Goal: Transaction & Acquisition: Book appointment/travel/reservation

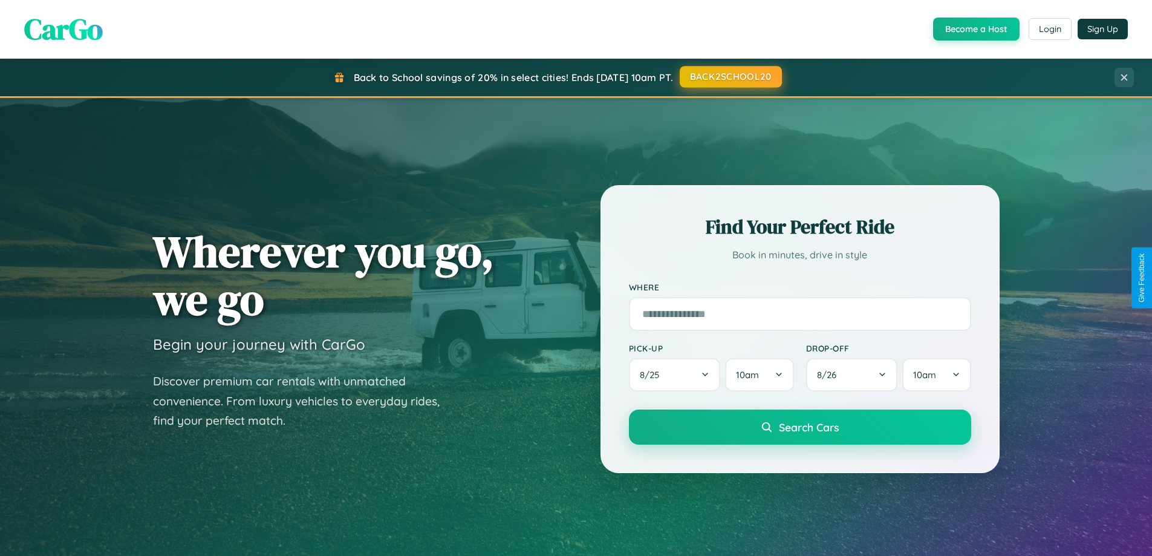
click at [730, 77] on button "BACK2SCHOOL20" at bounding box center [731, 77] width 102 height 22
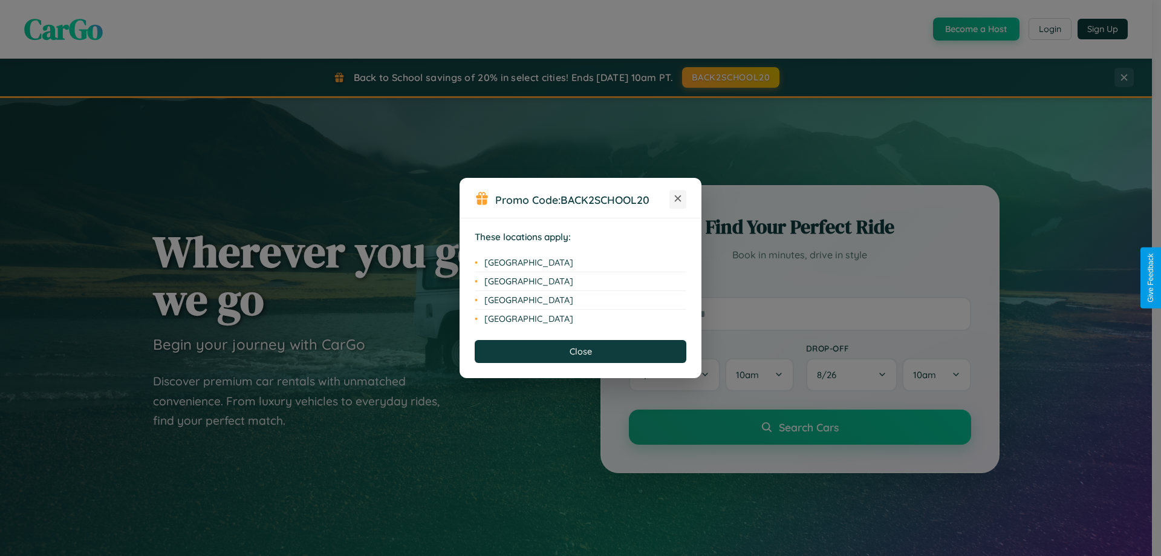
click at [678, 199] on icon at bounding box center [678, 198] width 7 height 7
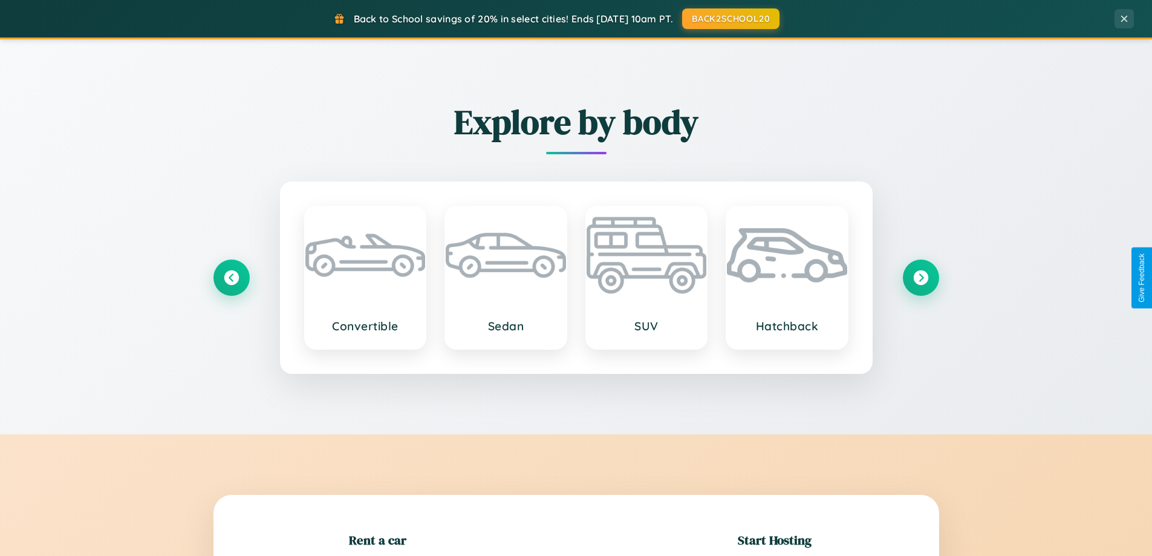
scroll to position [261, 0]
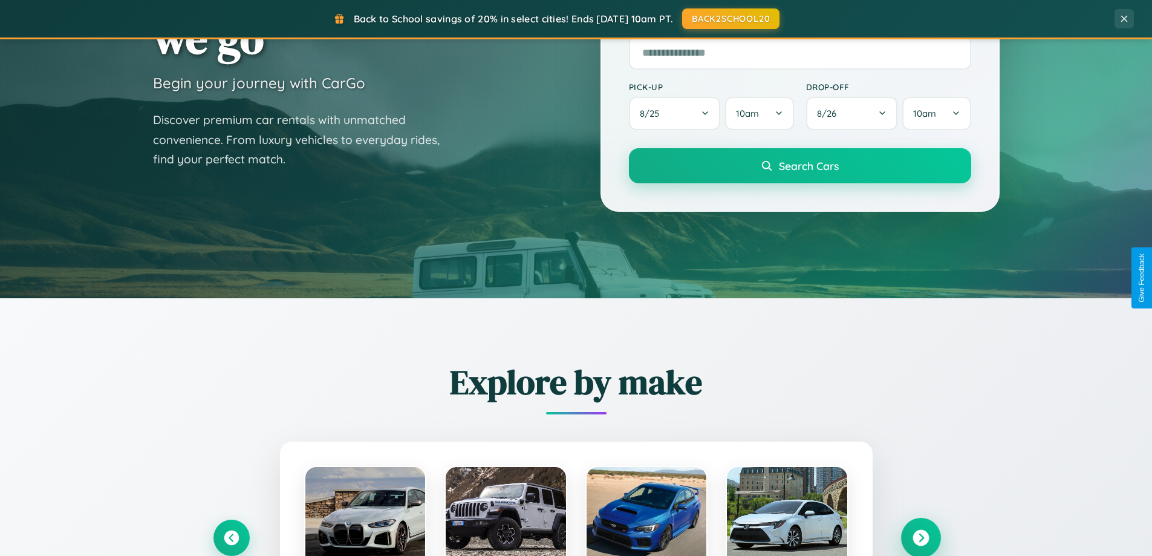
click at [920, 538] on icon at bounding box center [920, 538] width 16 height 16
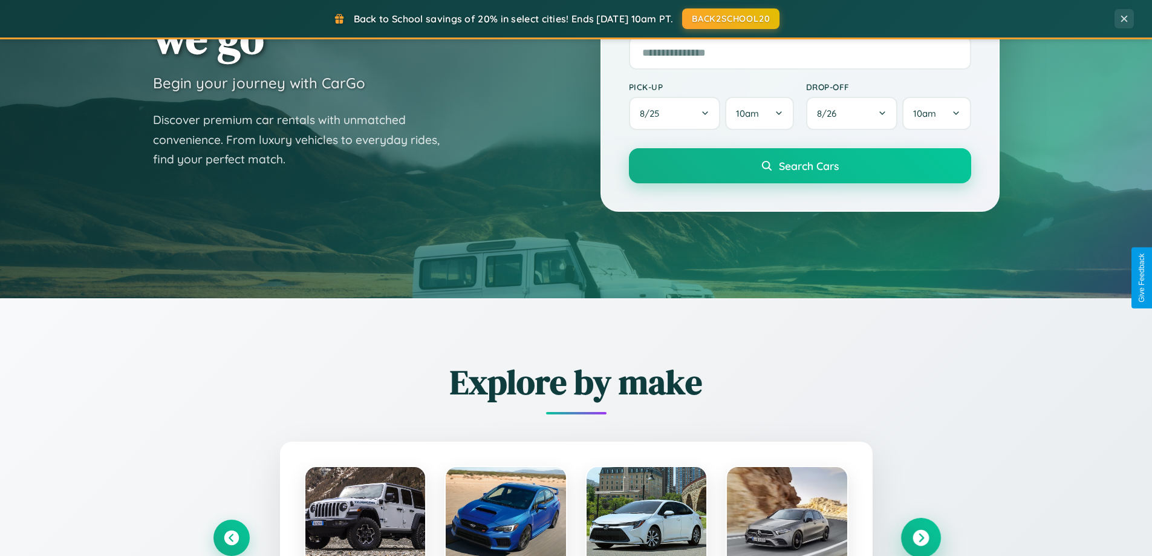
click at [920, 536] on icon at bounding box center [920, 538] width 16 height 16
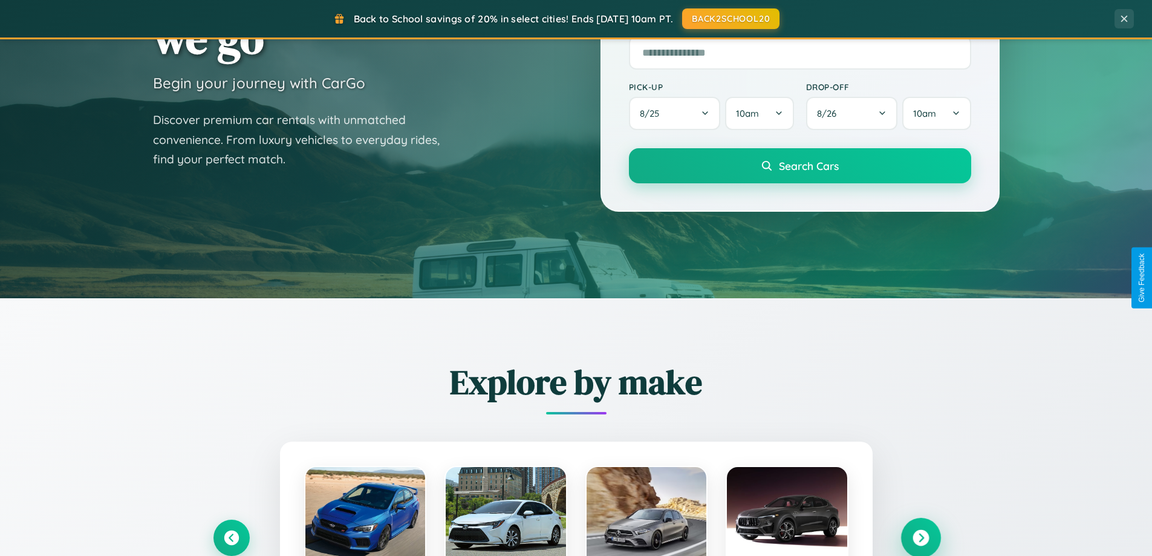
click at [920, 536] on icon at bounding box center [920, 538] width 16 height 16
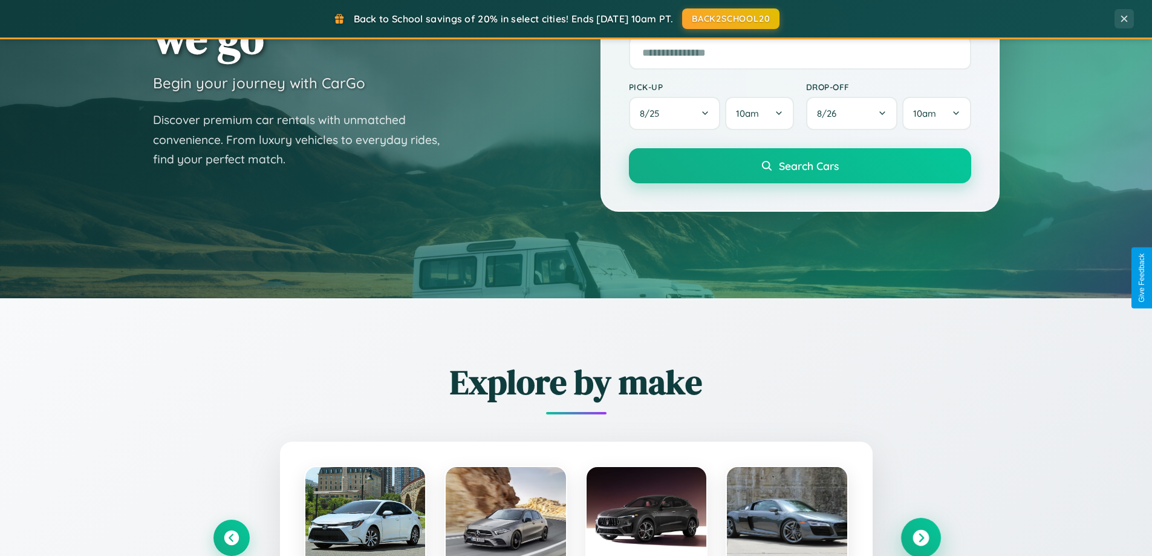
scroll to position [832, 0]
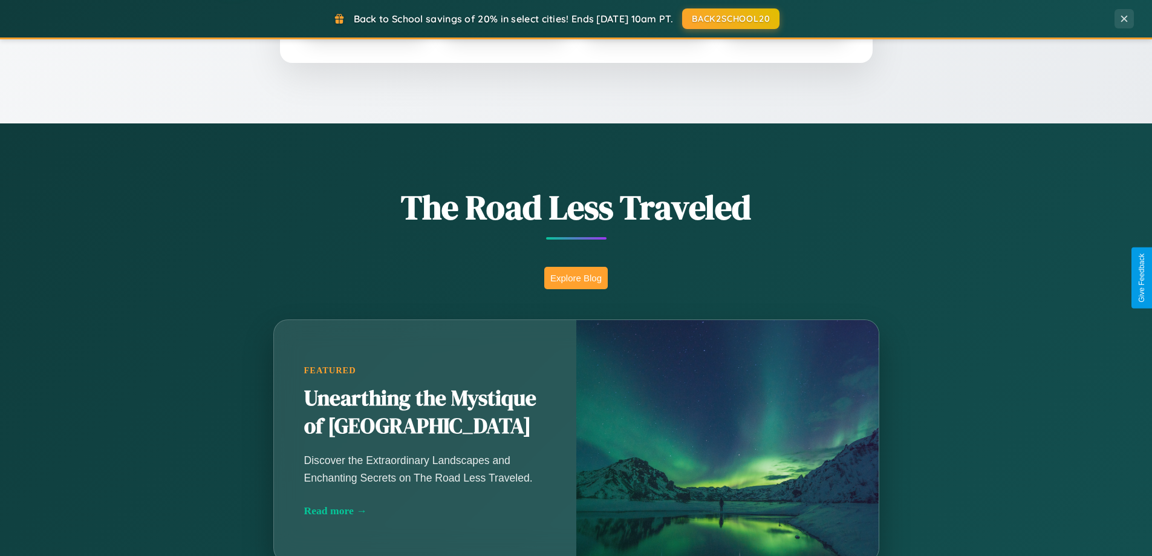
click at [576, 278] on button "Explore Blog" at bounding box center [575, 278] width 63 height 22
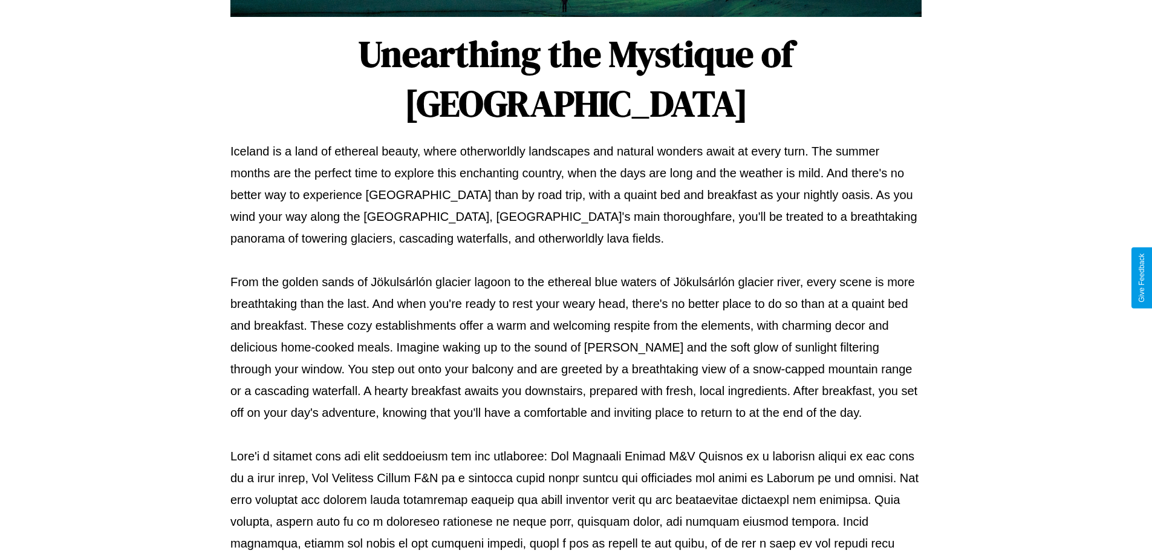
scroll to position [391, 0]
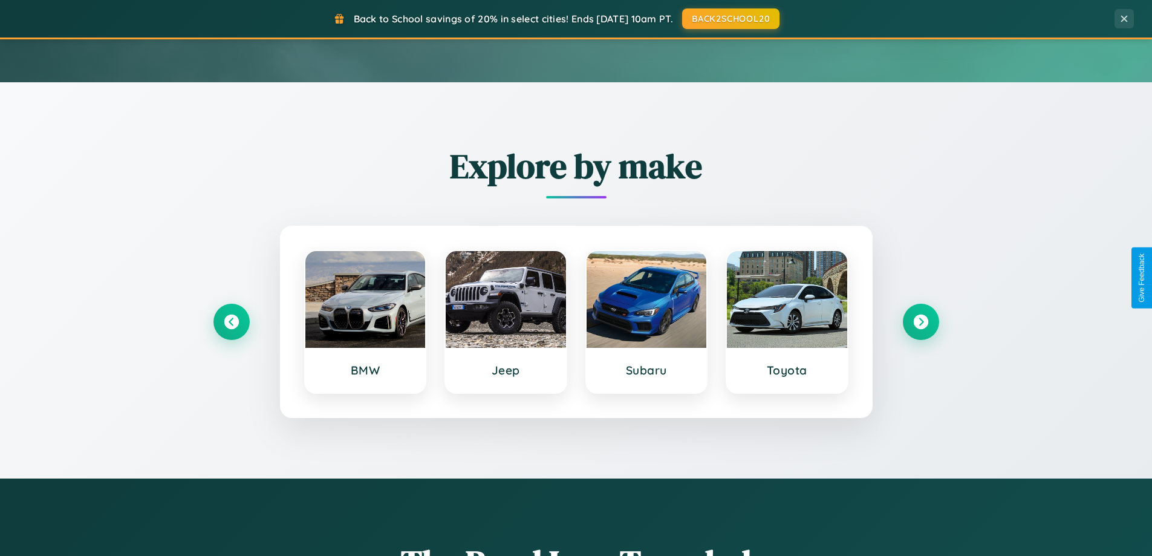
scroll to position [36, 0]
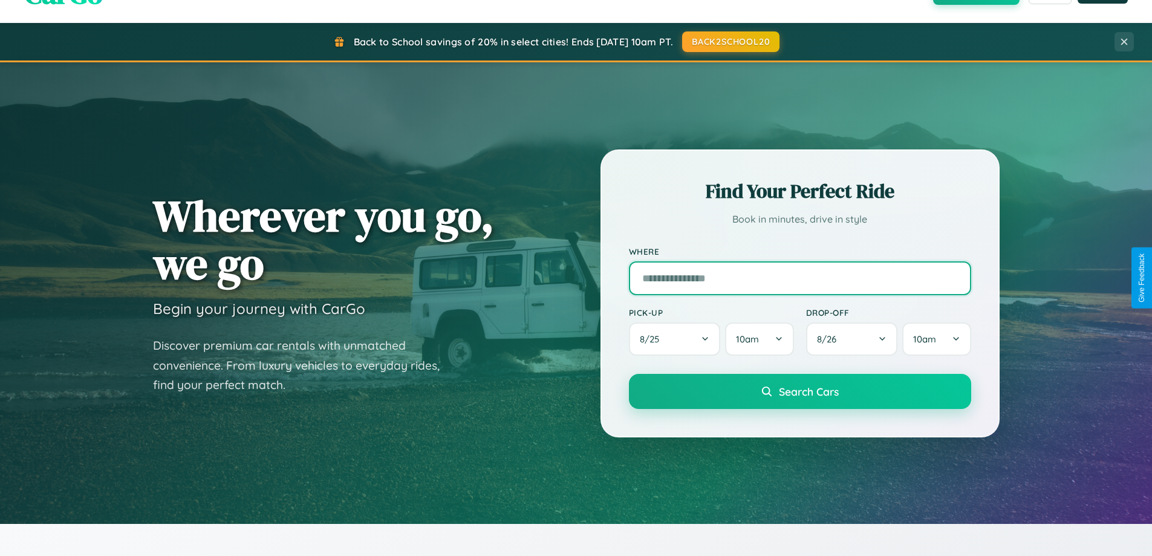
click at [799, 278] on input "text" at bounding box center [800, 278] width 342 height 34
type input "*******"
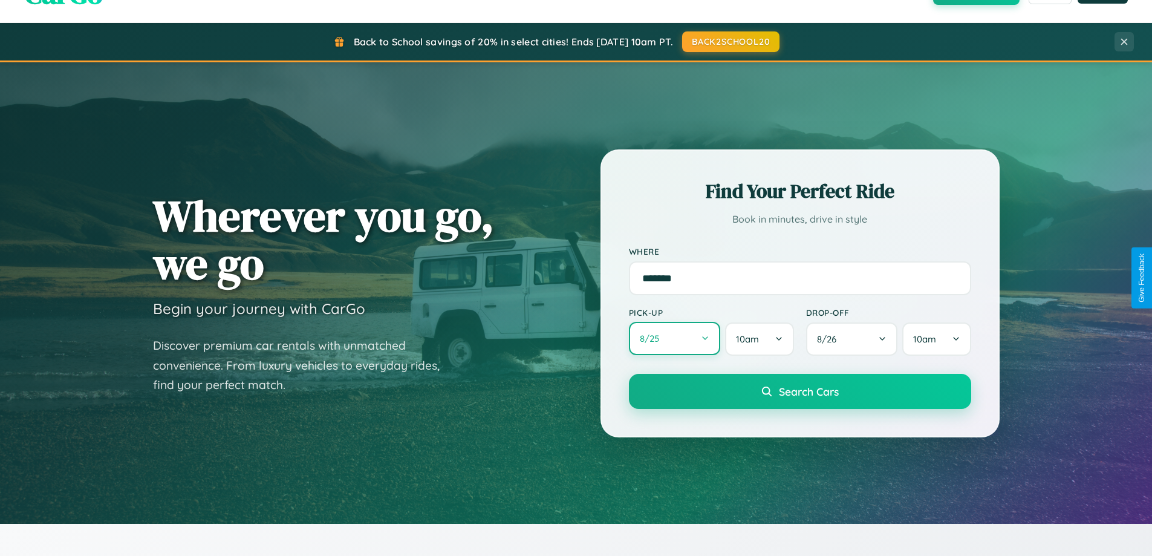
click at [674, 339] on button "8 / 25" at bounding box center [675, 338] width 92 height 33
select select "*"
select select "****"
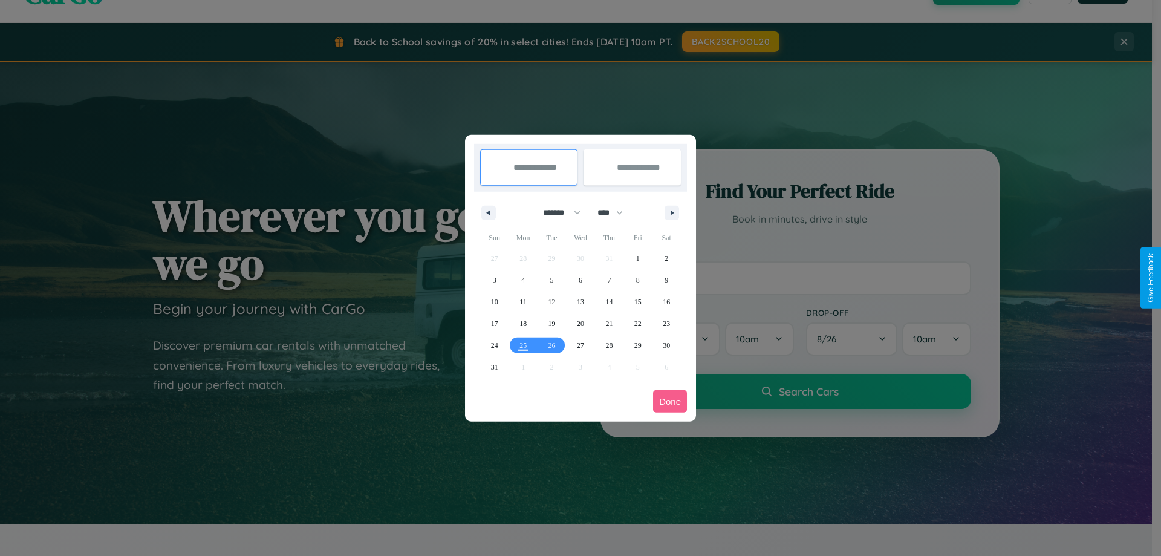
click at [556, 212] on select "******* ******** ***** ***** *** **** **** ****** ********* ******* ******** **…" at bounding box center [559, 213] width 51 height 20
select select "*"
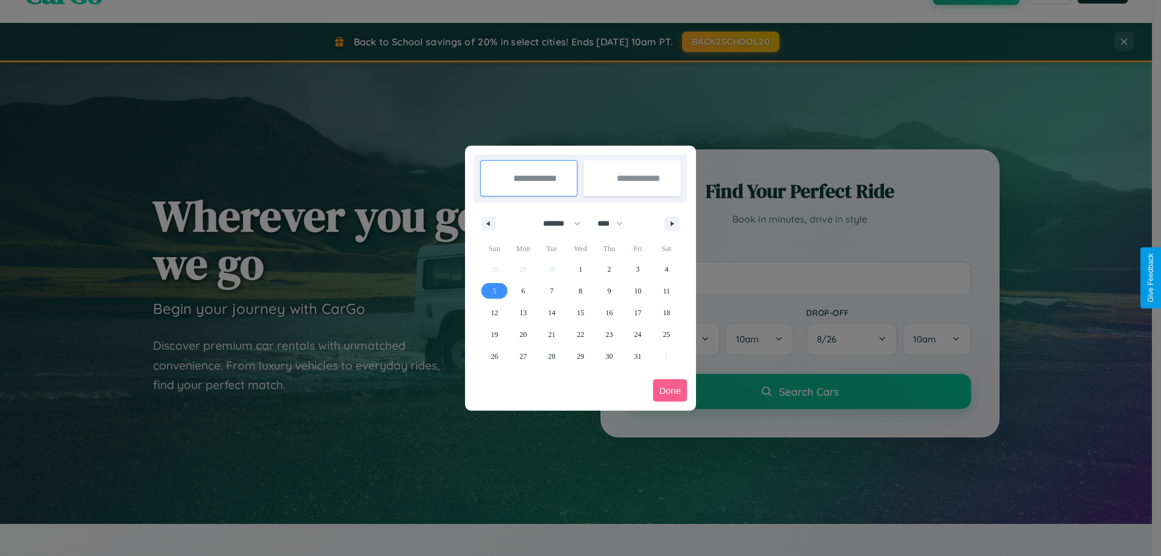
click at [494, 290] on span "5" at bounding box center [495, 291] width 4 height 22
type input "**********"
click at [523, 312] on span "13" at bounding box center [522, 313] width 7 height 22
type input "**********"
click at [670, 390] on button "Done" at bounding box center [670, 390] width 34 height 22
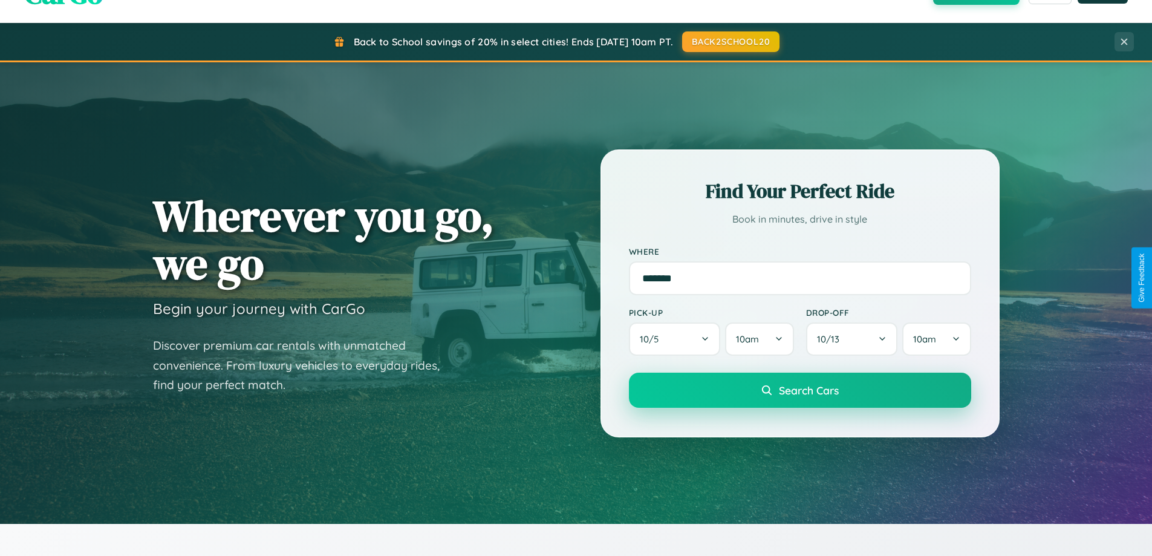
click at [799, 390] on span "Search Cars" at bounding box center [809, 389] width 60 height 13
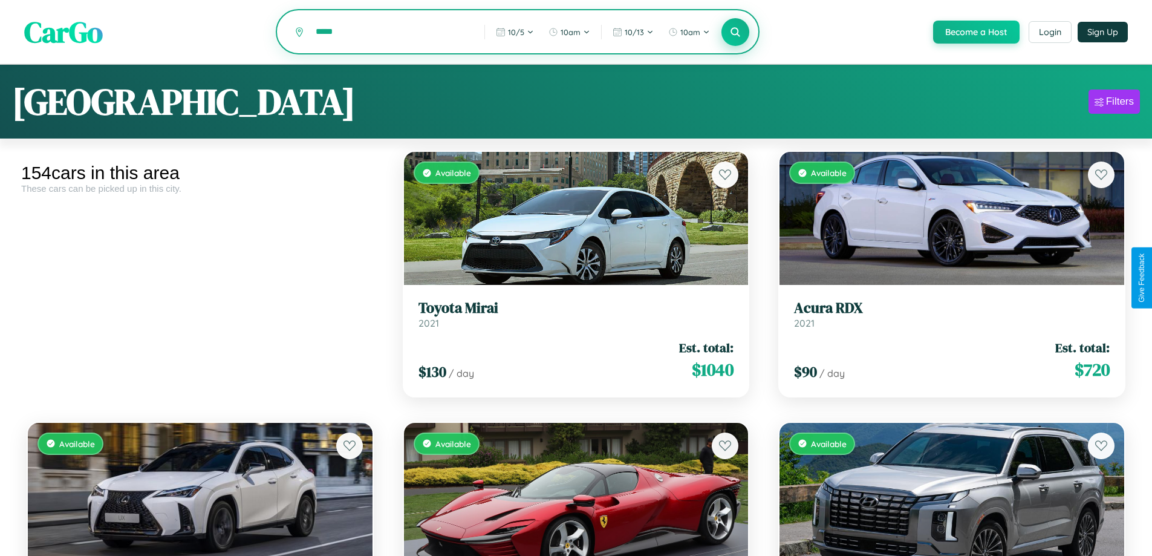
type input "*****"
click at [735, 33] on icon at bounding box center [735, 31] width 11 height 11
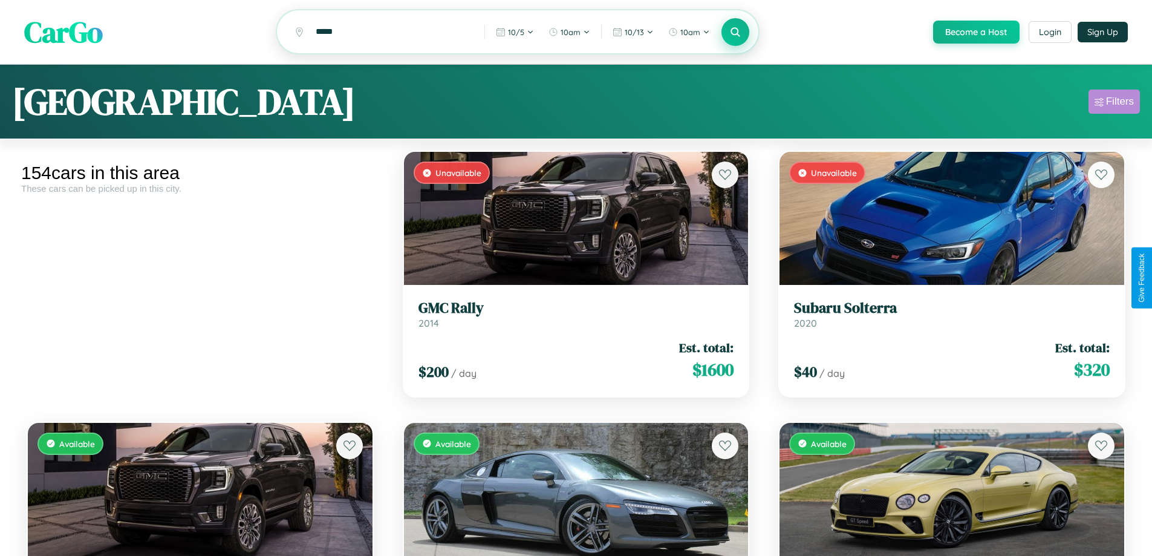
click at [1114, 103] on div "Filters" at bounding box center [1120, 102] width 28 height 12
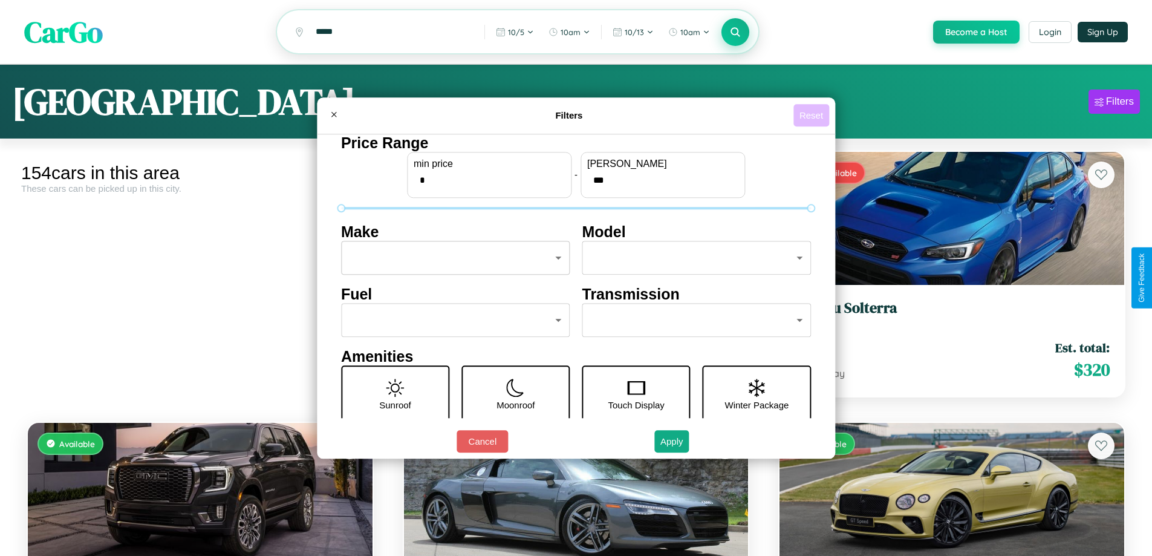
click at [813, 115] on button "Reset" at bounding box center [811, 115] width 36 height 22
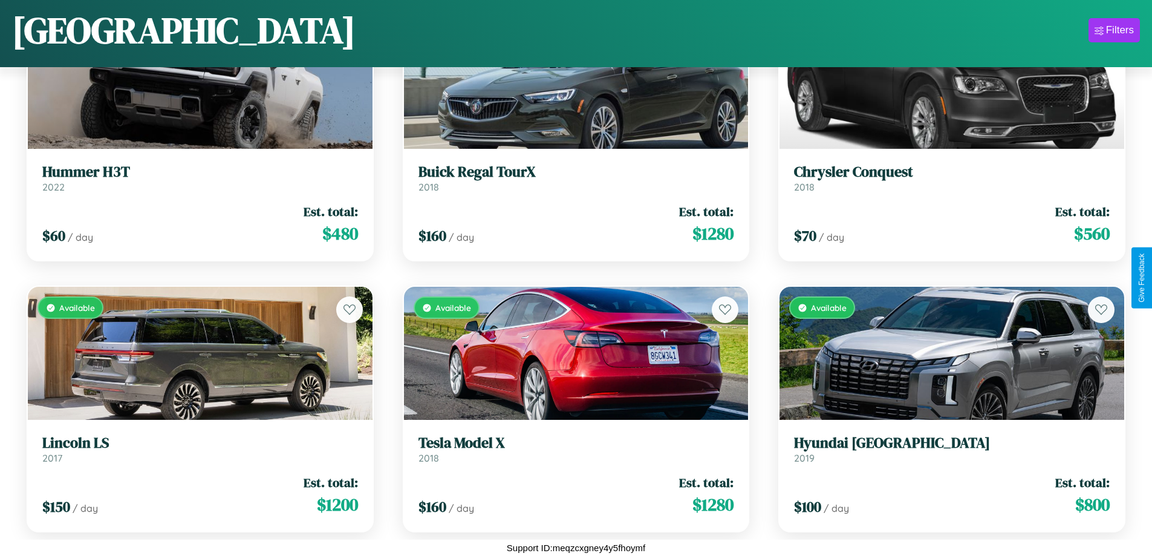
scroll to position [12626, 0]
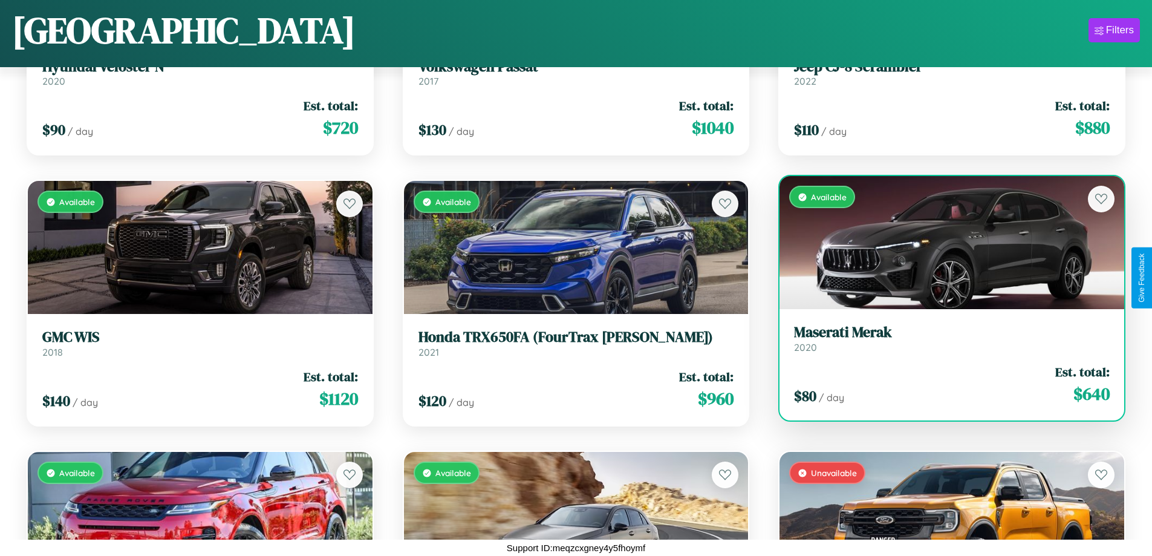
click at [944, 341] on link "Maserati Merak 2020" at bounding box center [952, 339] width 316 height 30
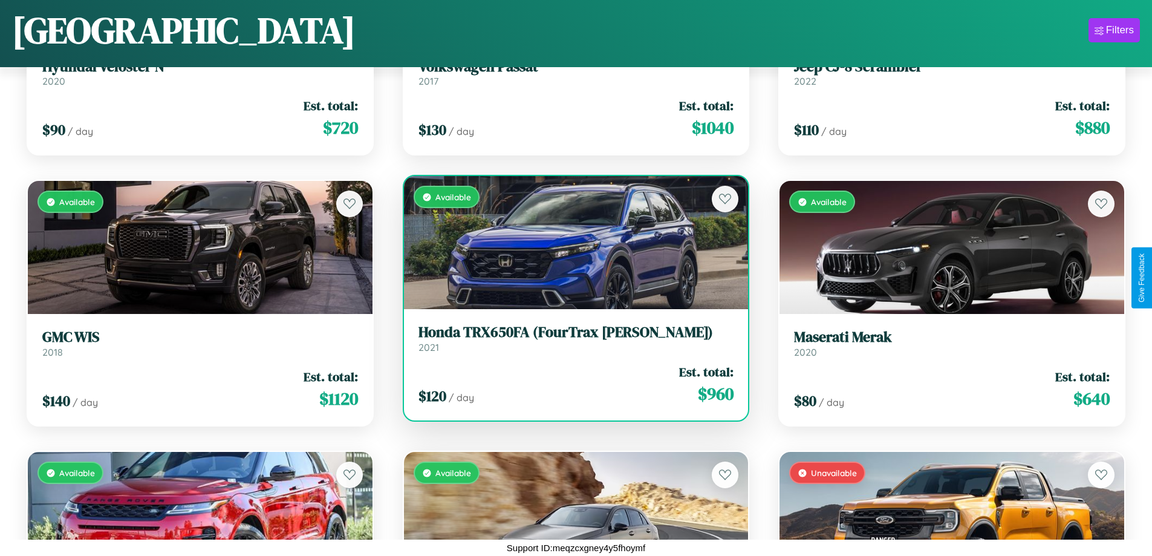
scroll to position [6397, 0]
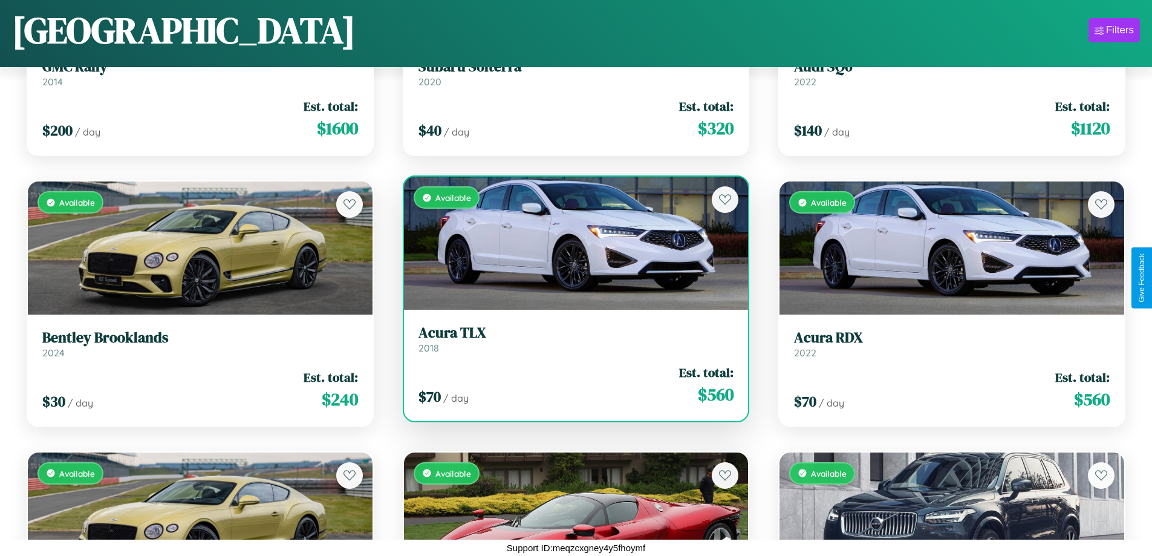
click at [571, 385] on div "$ 70 / day Est. total: $ 560" at bounding box center [576, 384] width 316 height 43
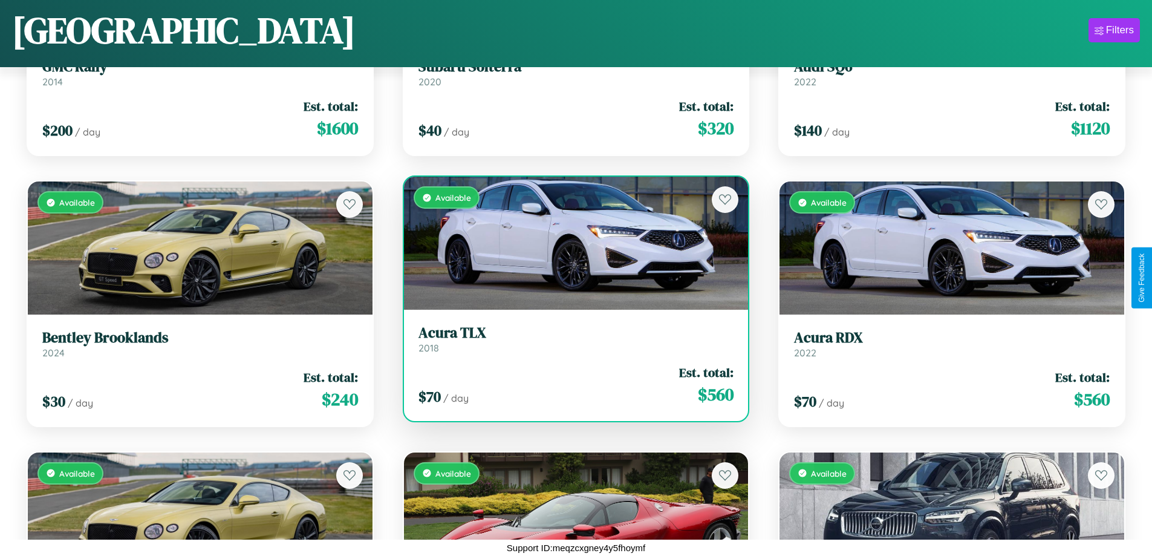
click at [571, 385] on div "$ 70 / day Est. total: $ 560" at bounding box center [576, 384] width 316 height 43
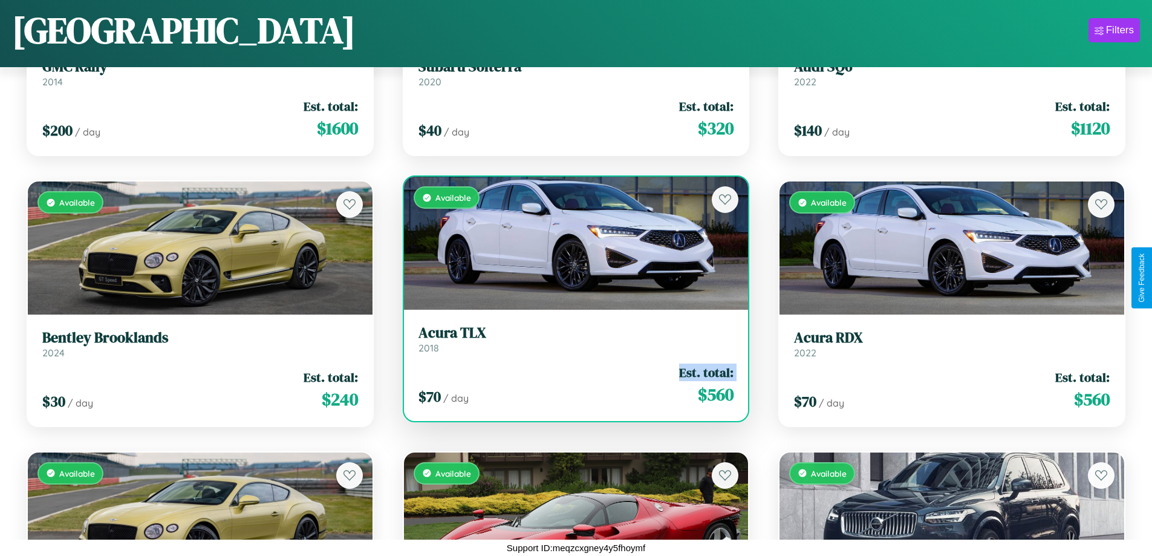
click at [571, 385] on div "$ 70 / day Est. total: $ 560" at bounding box center [576, 384] width 316 height 43
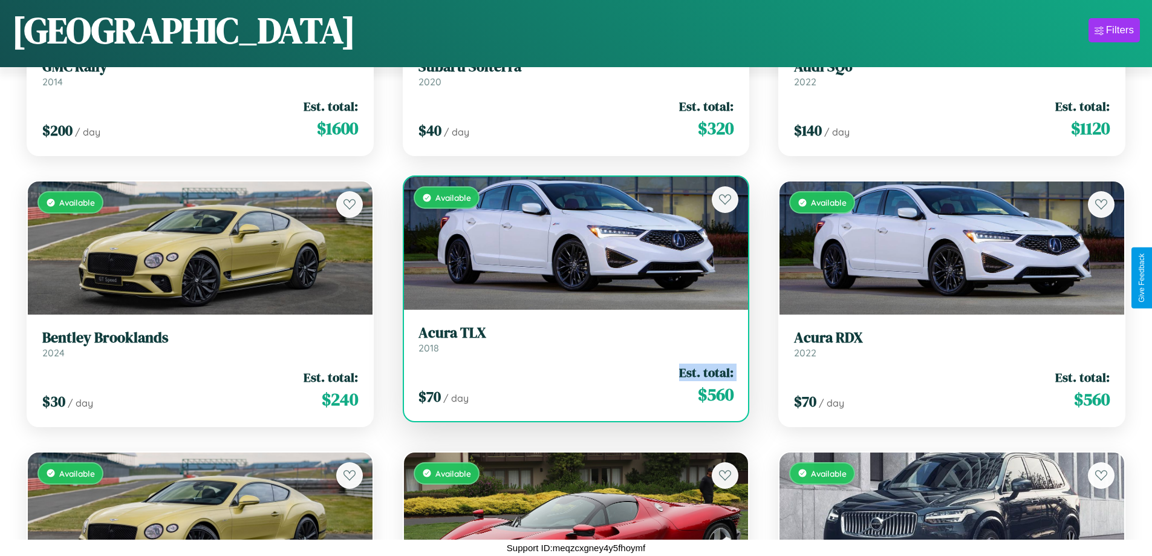
click at [571, 385] on div "$ 70 / day Est. total: $ 560" at bounding box center [576, 384] width 316 height 43
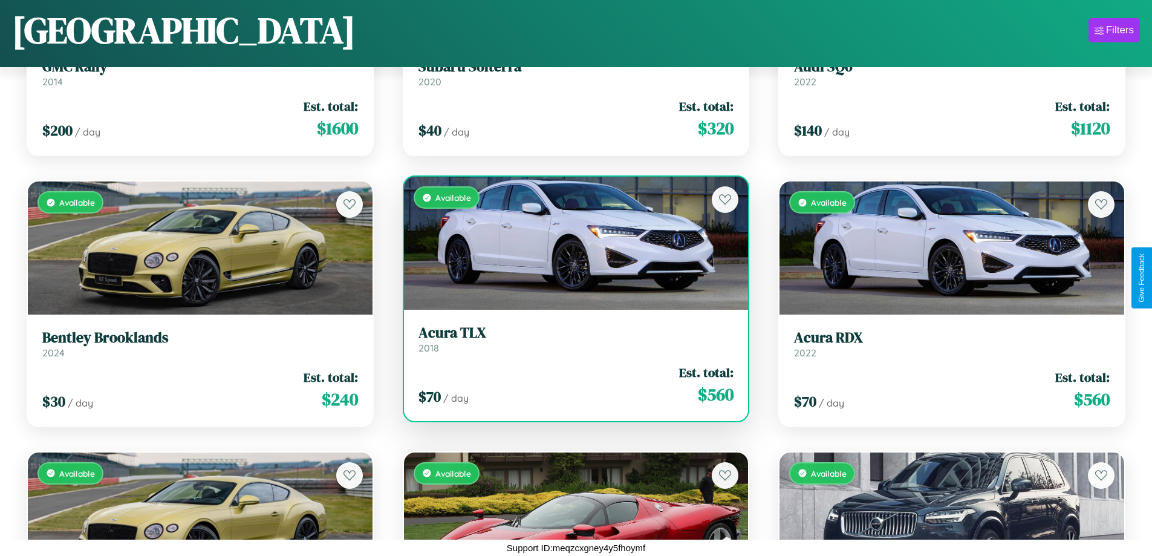
click at [571, 385] on div "$ 70 / day Est. total: $ 560" at bounding box center [576, 384] width 316 height 43
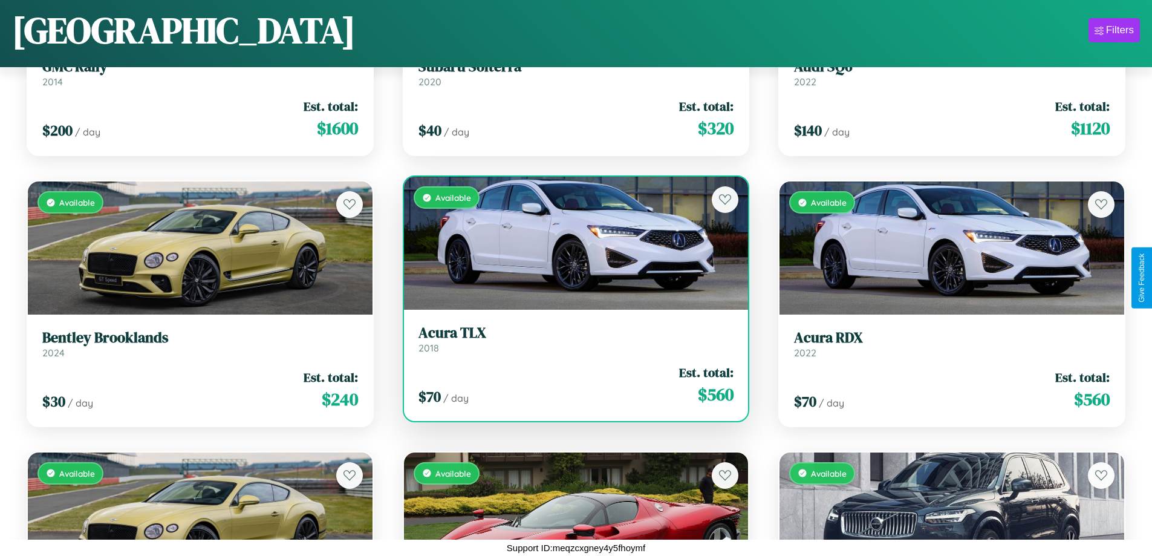
click at [571, 339] on h3 "Acura TLX" at bounding box center [576, 333] width 316 height 18
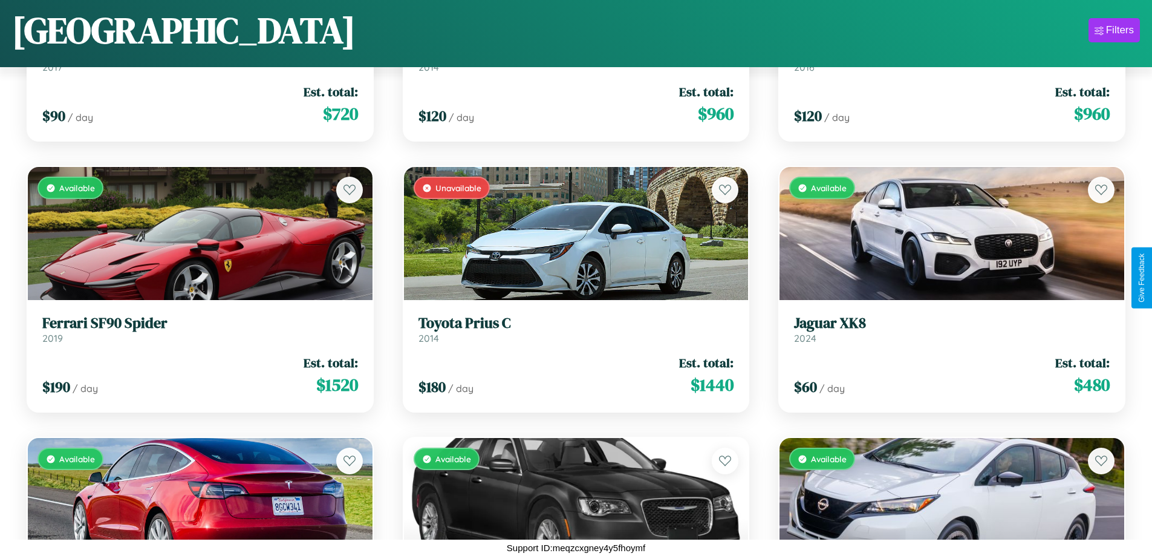
scroll to position [12084, 0]
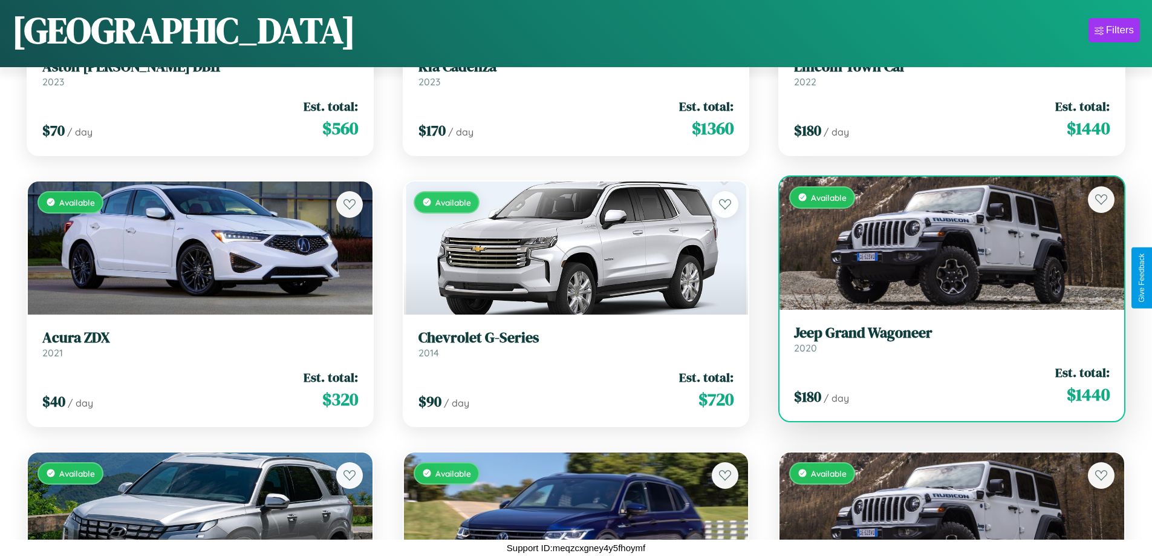
click at [944, 339] on h3 "Jeep Grand Wagoneer" at bounding box center [952, 333] width 316 height 18
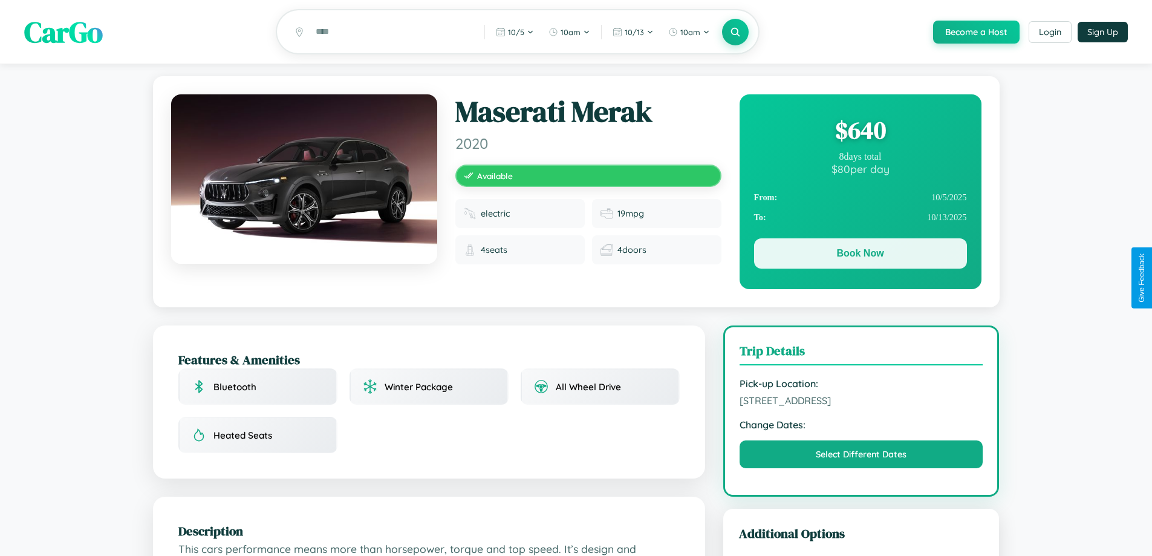
click at [860, 255] on button "Book Now" at bounding box center [860, 253] width 213 height 30
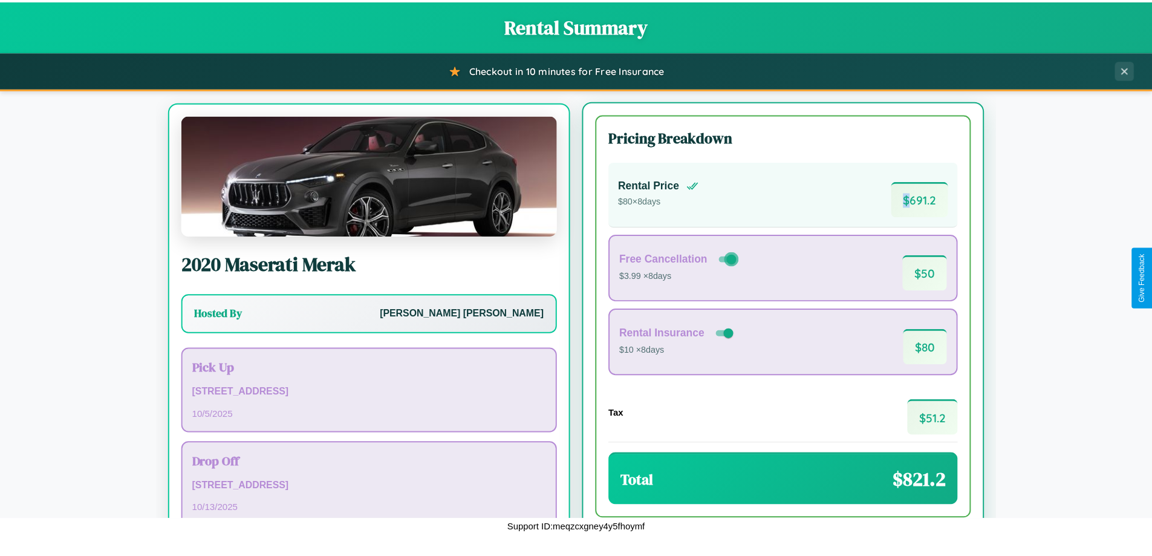
scroll to position [56, 0]
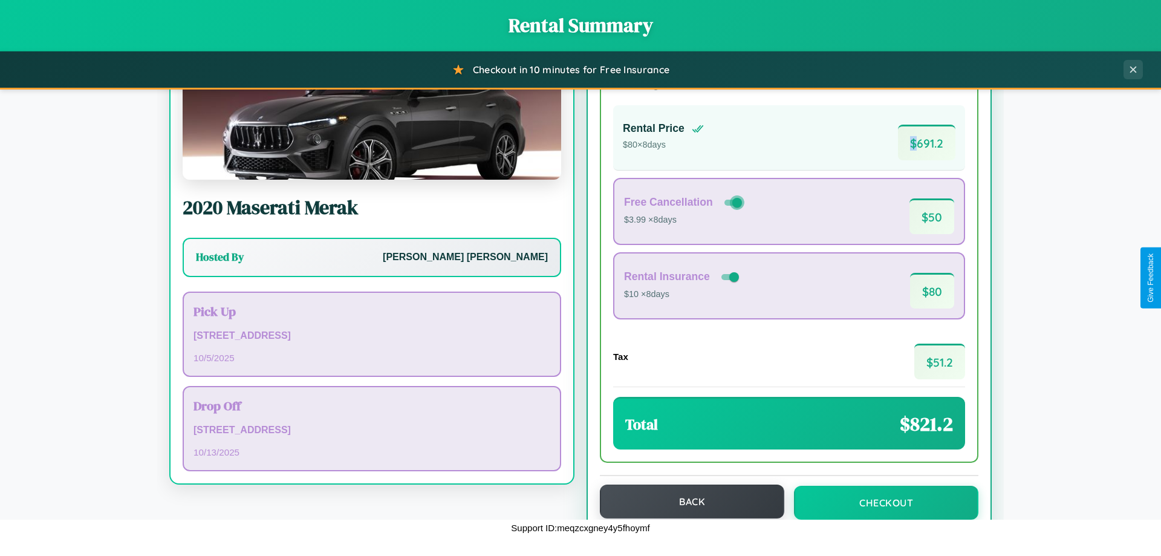
click at [686, 501] on button "Back" at bounding box center [692, 501] width 184 height 34
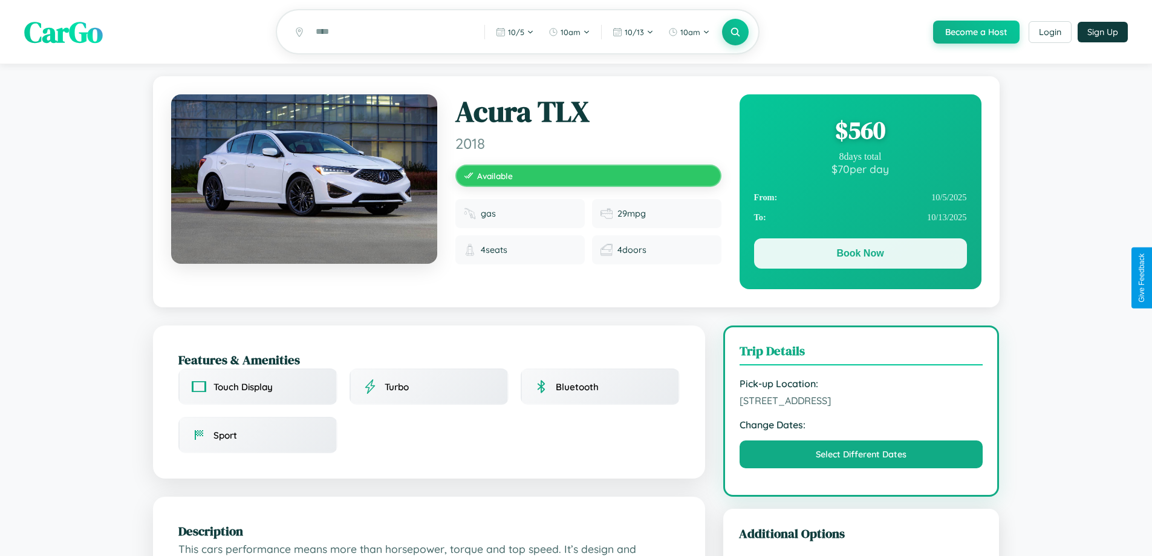
click at [860, 255] on button "Book Now" at bounding box center [860, 253] width 213 height 30
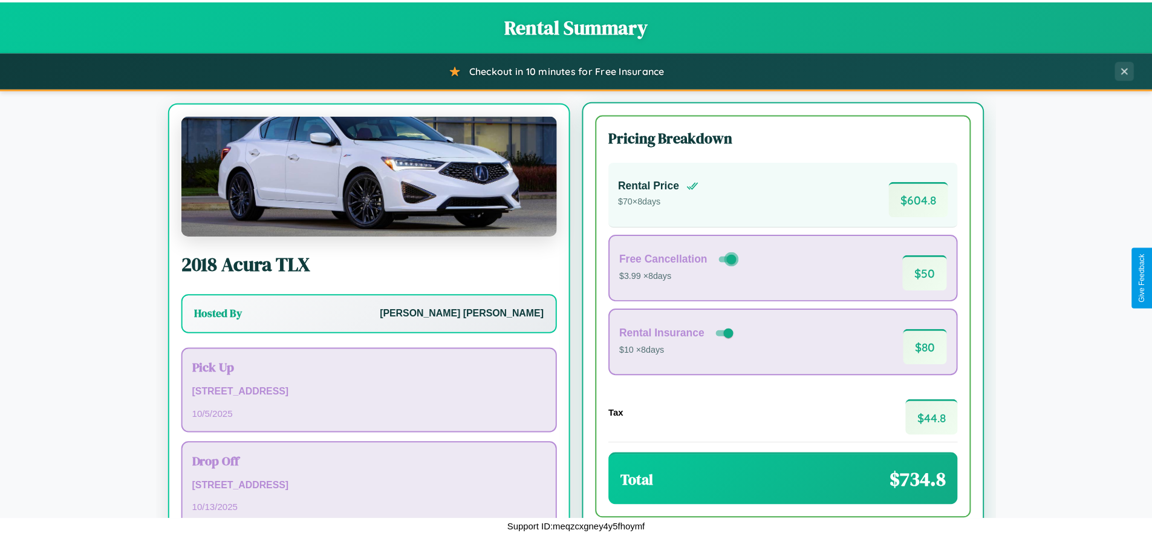
scroll to position [56, 0]
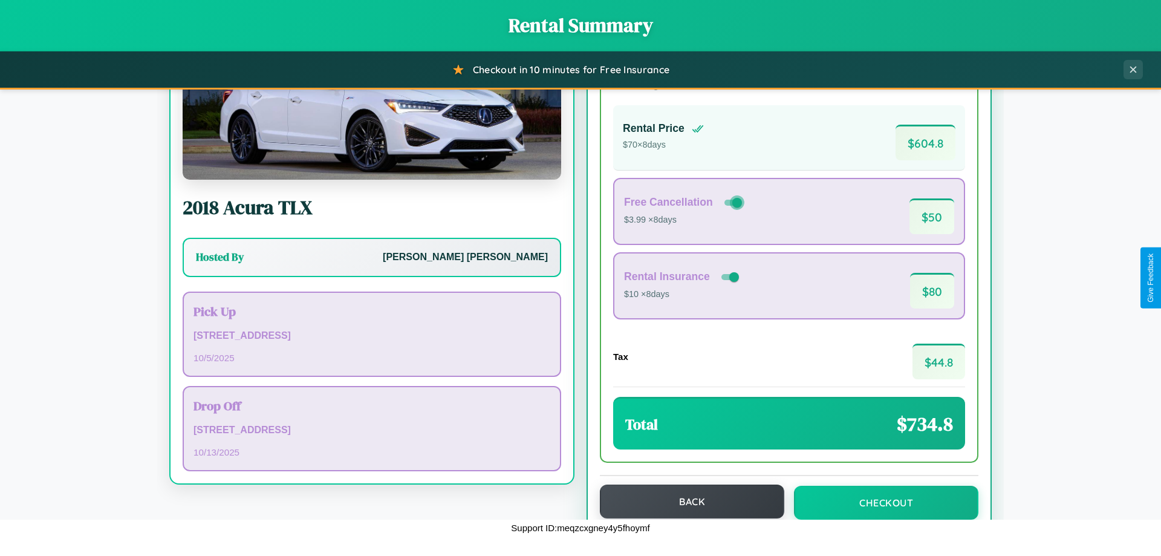
click at [686, 501] on button "Back" at bounding box center [692, 501] width 184 height 34
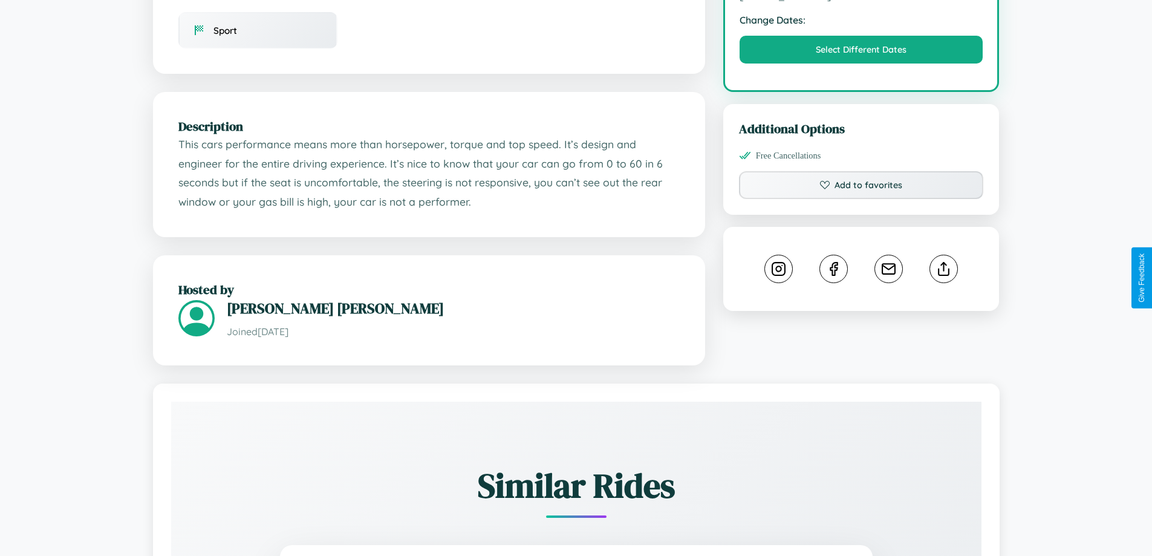
scroll to position [409, 0]
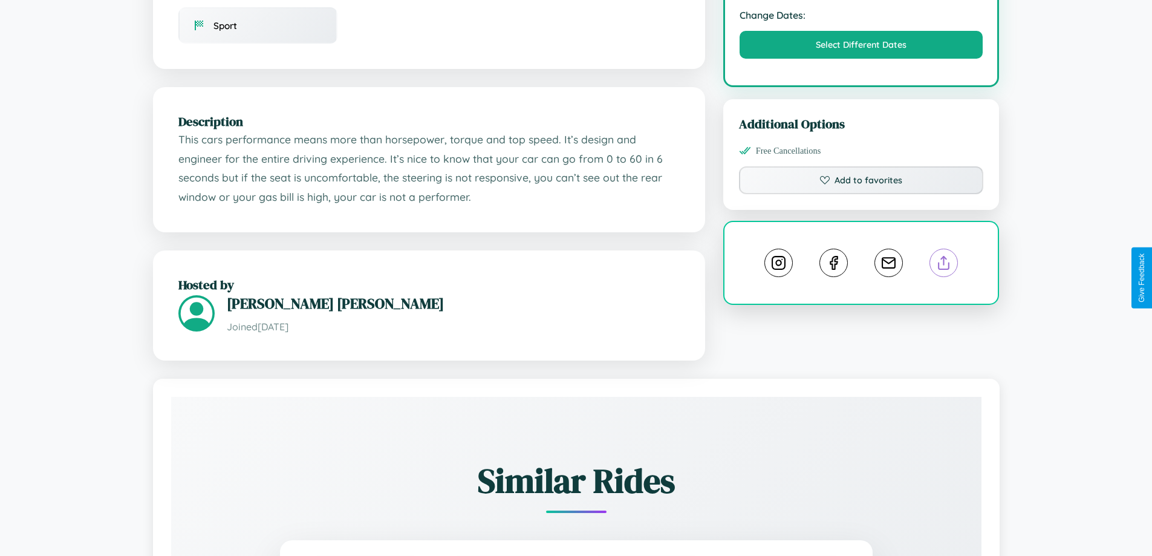
click at [944, 265] on line at bounding box center [944, 260] width 0 height 8
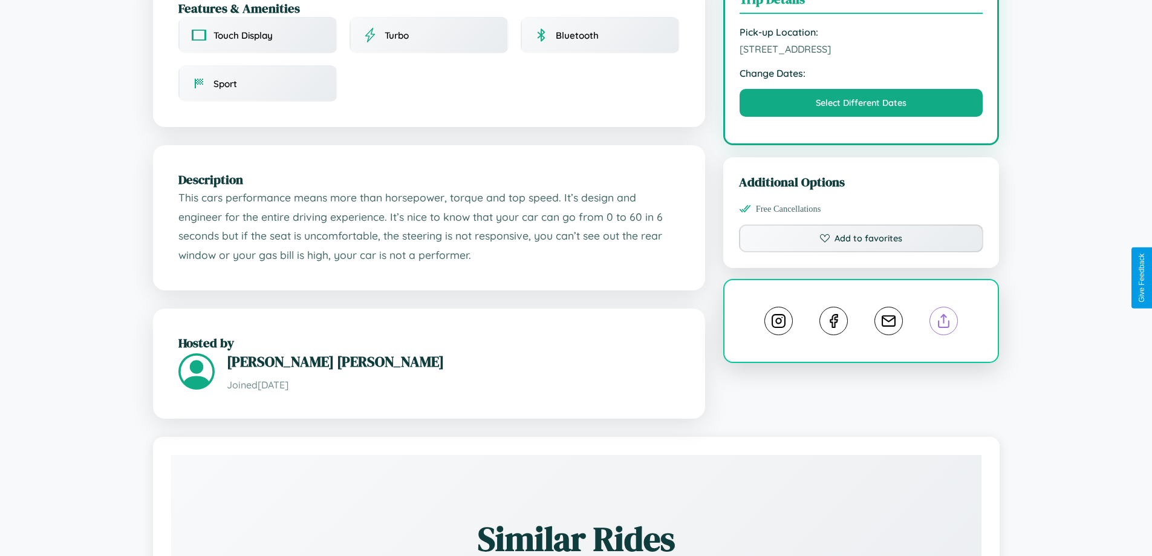
scroll to position [727, 0]
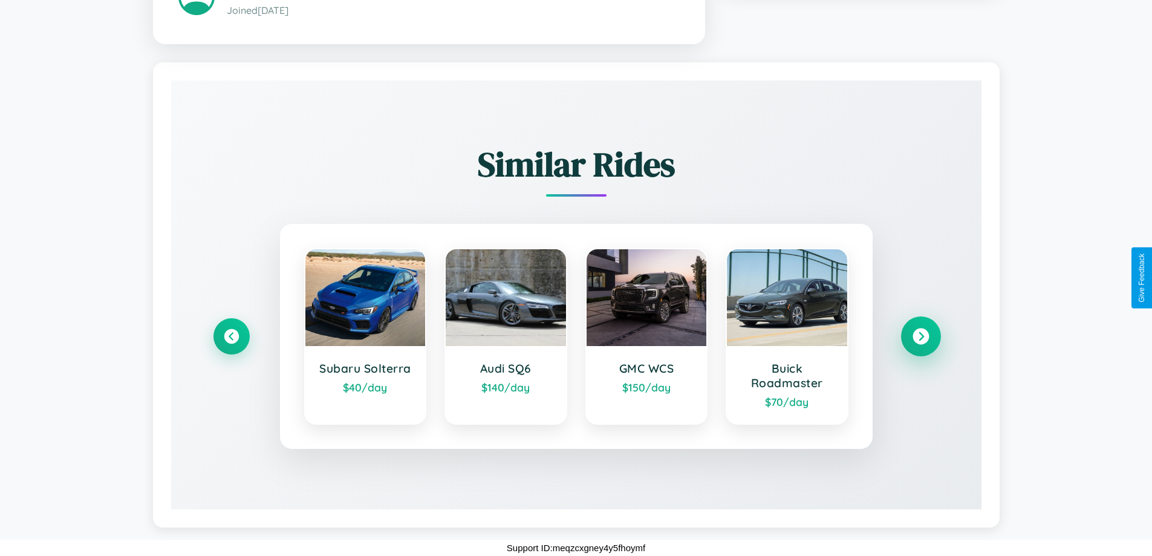
click at [920, 336] on icon at bounding box center [920, 336] width 16 height 16
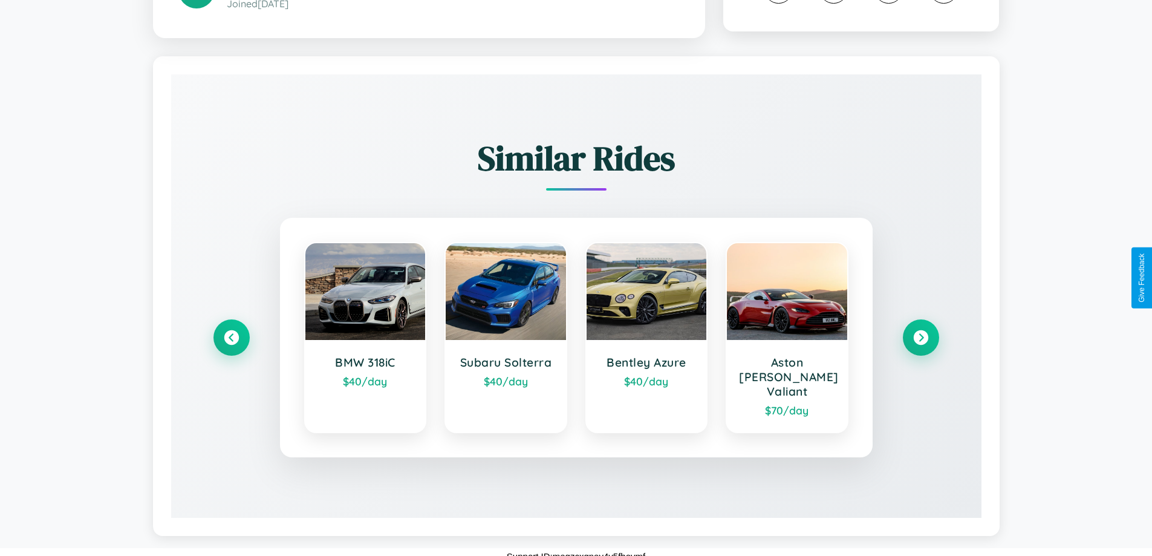
scroll to position [695, 0]
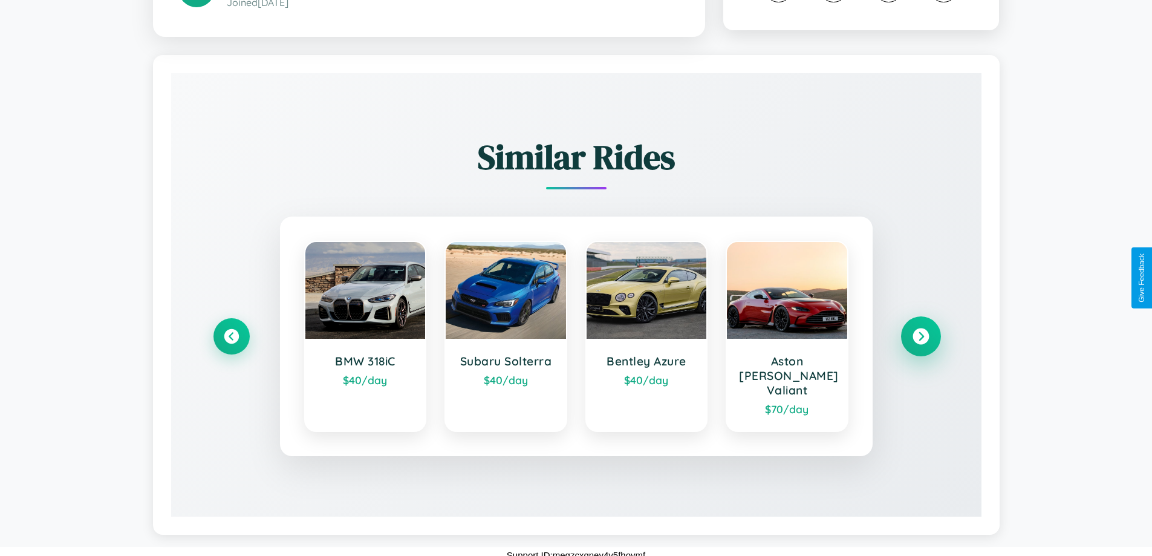
click at [920, 336] on icon at bounding box center [920, 336] width 16 height 16
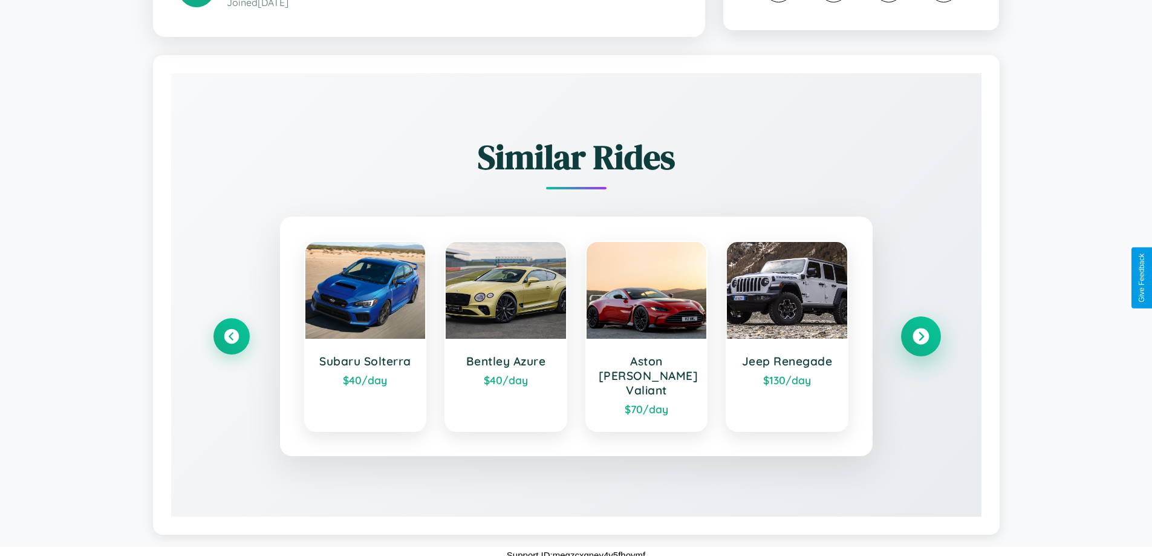
click at [920, 336] on icon at bounding box center [920, 336] width 16 height 16
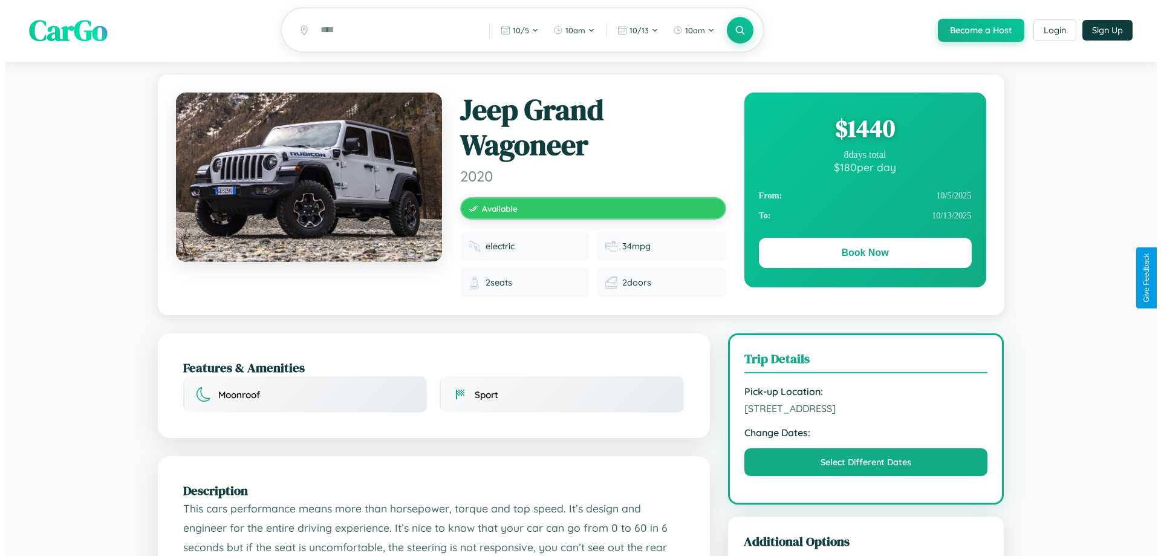
scroll to position [0, 0]
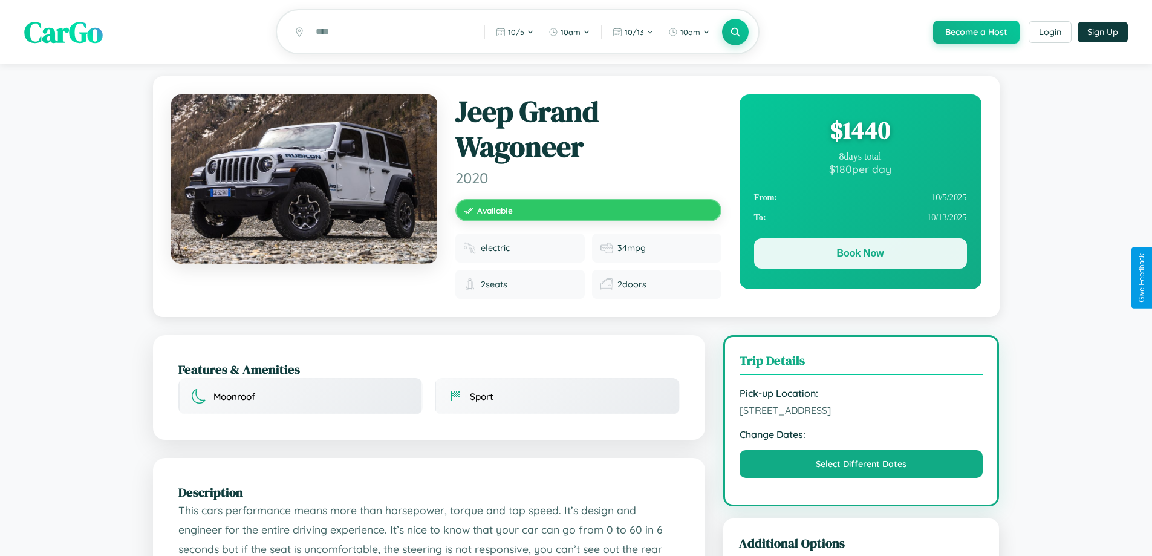
click at [860, 255] on button "Book Now" at bounding box center [860, 253] width 213 height 30
